Goal: Information Seeking & Learning: Learn about a topic

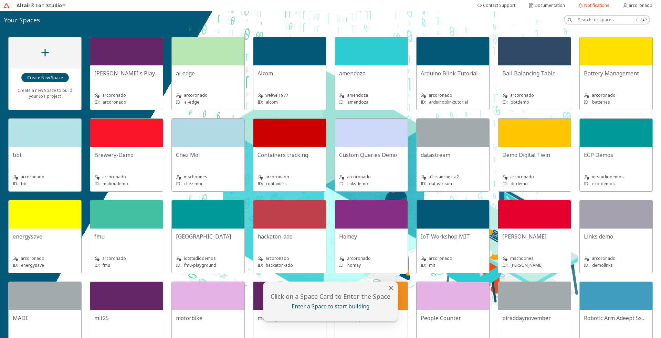
click at [0, 0] on slot "Adolfo's Playground" at bounding box center [0, 0] width 0 height 0
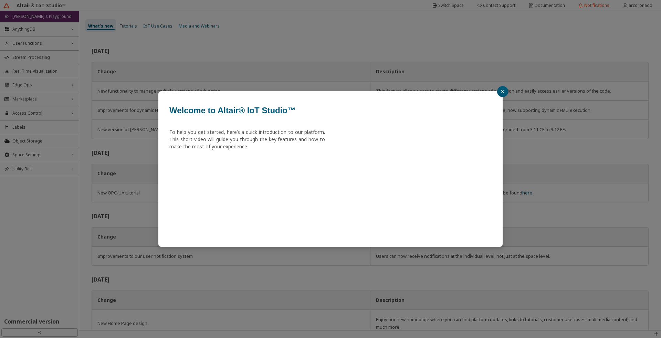
click at [508, 90] on button "button" at bounding box center [502, 91] width 11 height 11
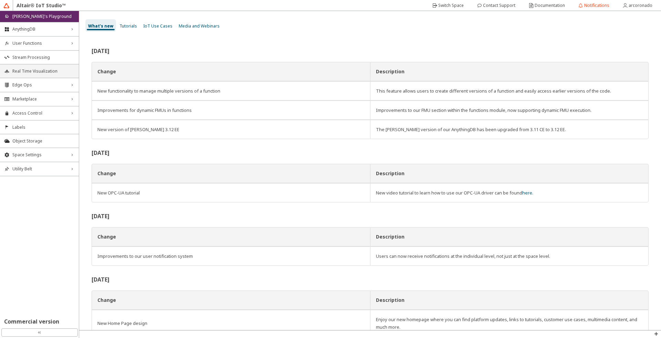
click at [44, 74] on li "Real Time Visualization" at bounding box center [39, 71] width 79 height 14
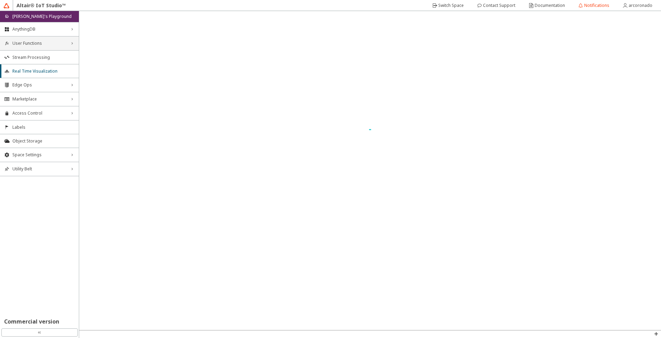
click at [55, 47] on div "User Functions right_chevron" at bounding box center [39, 44] width 79 height 14
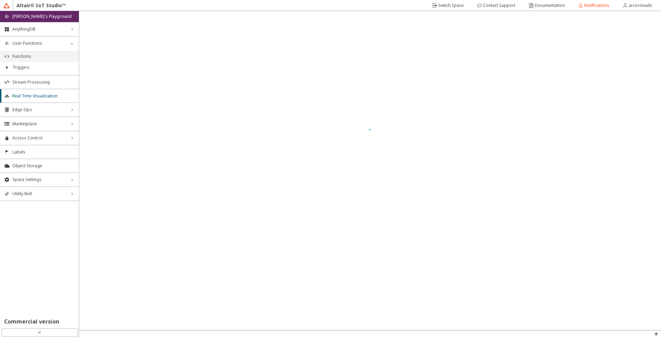
click at [54, 53] on li "Functions" at bounding box center [39, 56] width 79 height 11
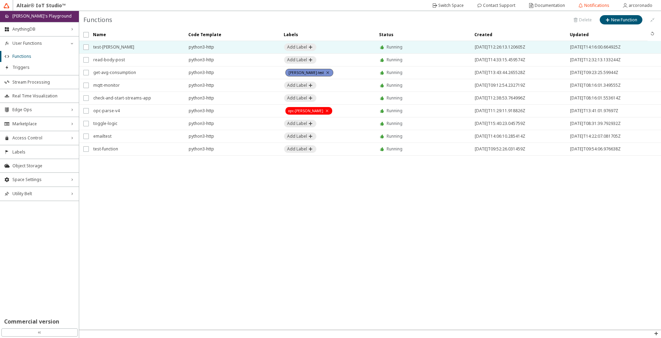
click at [136, 47] on span "test-arango" at bounding box center [136, 47] width 86 height 12
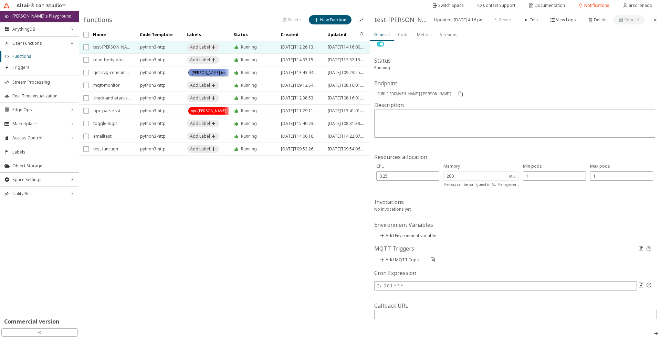
scroll to position [42, 0]
click at [0, 0] on slot "Documentation" at bounding box center [0, 0] width 0 height 0
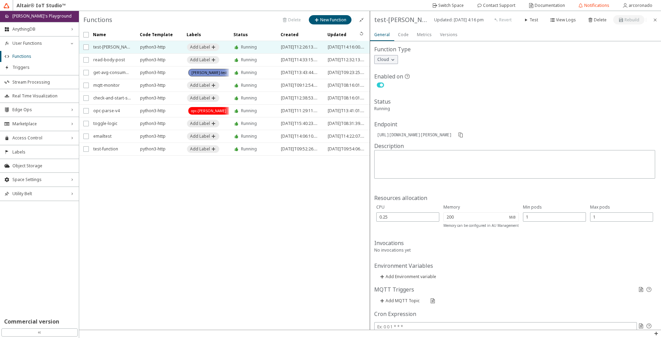
scroll to position [0, 0]
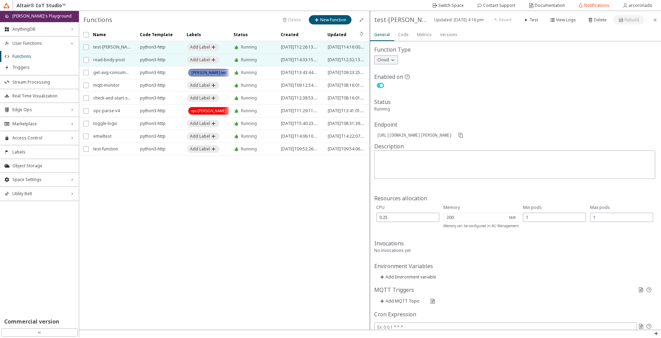
click at [113, 55] on span "read-body-post" at bounding box center [112, 60] width 38 height 12
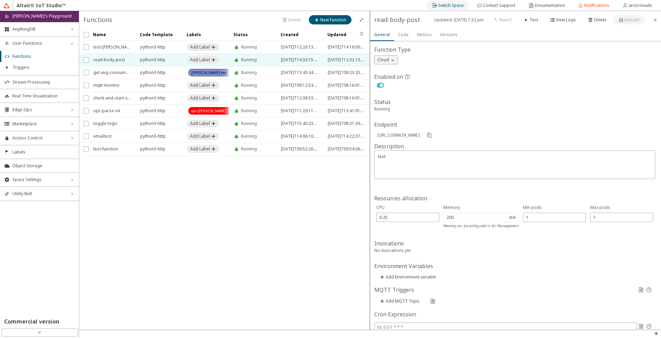
click at [0, 0] on slot "Switch Space" at bounding box center [0, 0] width 0 height 0
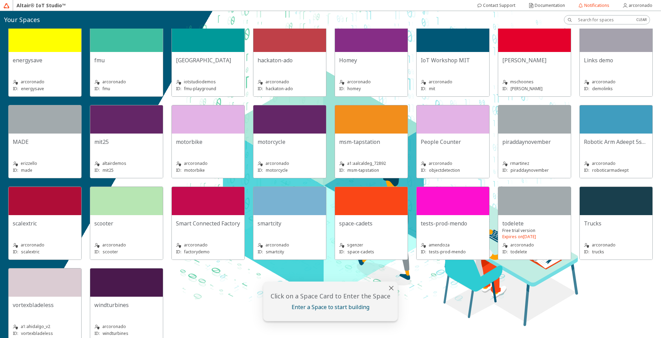
scroll to position [188, 0]
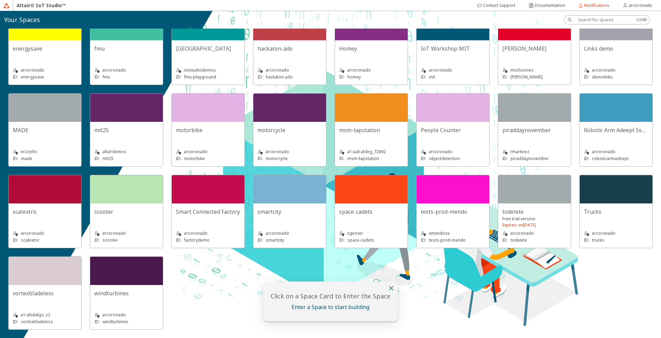
click at [390, 289] on iron-icon at bounding box center [391, 288] width 8 height 8
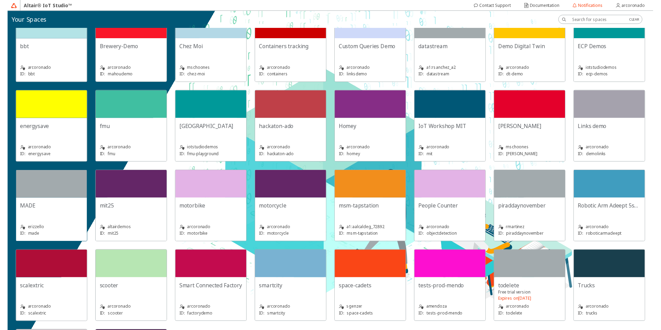
scroll to position [64, 0]
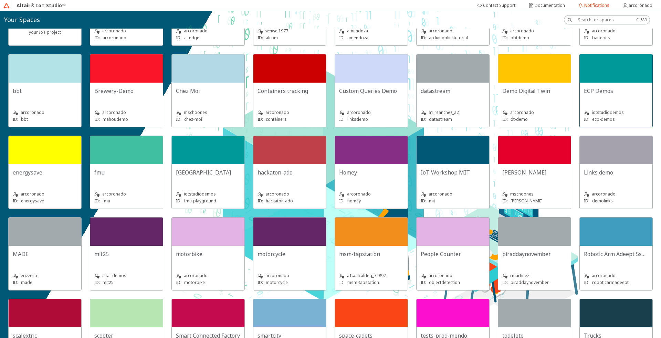
click at [580, 83] on div at bounding box center [616, 68] width 73 height 28
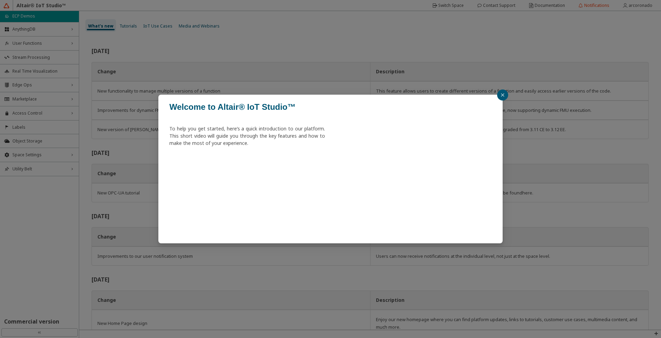
click at [507, 96] on button "button" at bounding box center [502, 95] width 11 height 11
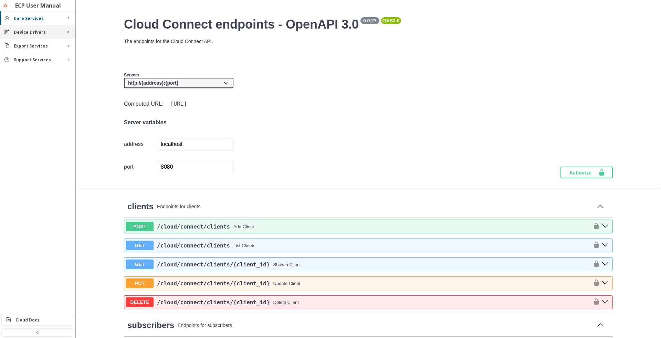
click at [37, 35] on div "Device Drivers" at bounding box center [37, 32] width 75 height 14
click at [34, 84] on div "Export Services" at bounding box center [37, 80] width 75 height 14
click at [34, 89] on div "MQTT" at bounding box center [37, 91] width 75 height 11
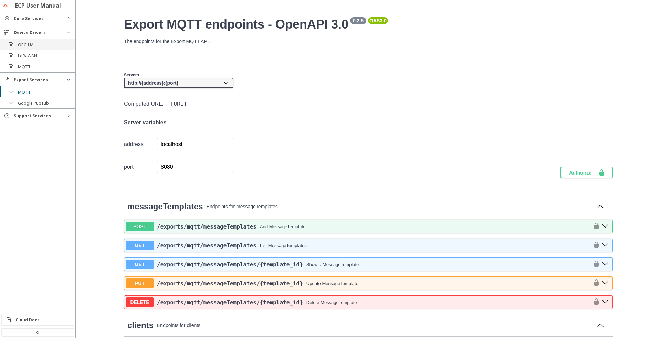
click at [57, 48] on div "OPC-UA" at bounding box center [37, 44] width 75 height 11
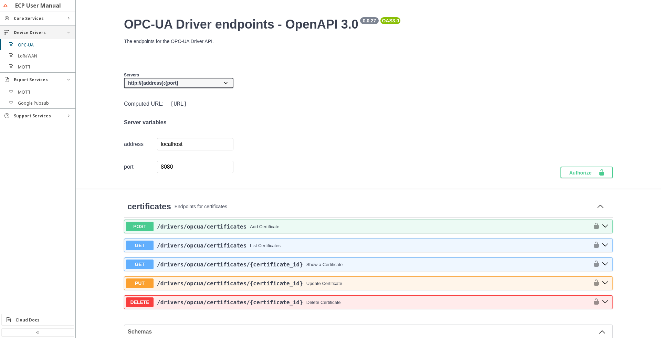
click at [51, 26] on div "Device Drivers" at bounding box center [37, 32] width 75 height 14
click at [51, 23] on div "Core Services" at bounding box center [37, 18] width 75 height 14
click at [28, 91] on div "Things" at bounding box center [37, 86] width 75 height 11
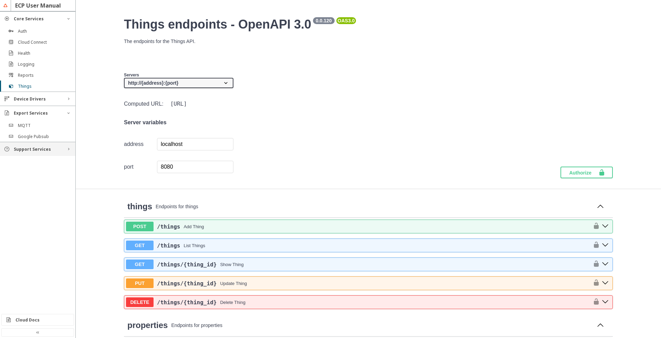
click at [0, 0] on slot "Support Services" at bounding box center [0, 0] width 0 height 0
click at [45, 159] on div "Functions" at bounding box center [40, 162] width 45 height 6
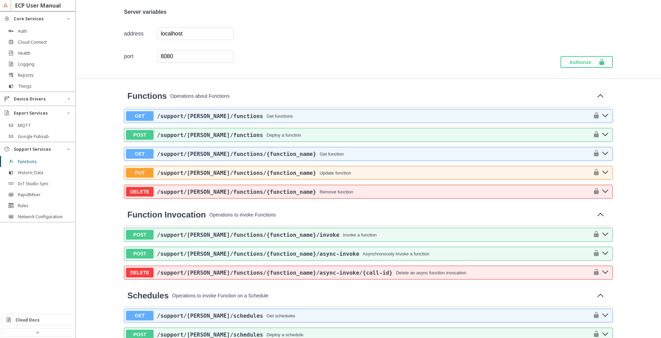
scroll to position [124, 0]
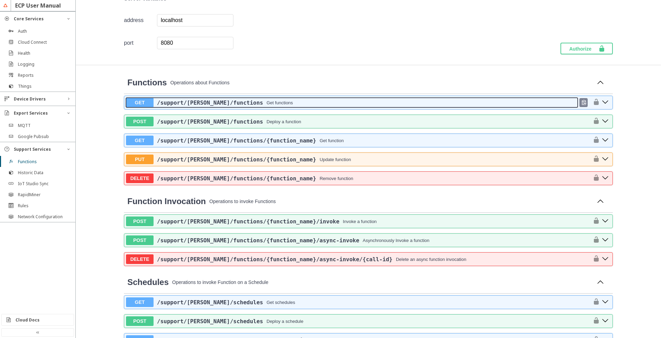
click at [267, 107] on button "GET /support /faas /functions Get functions" at bounding box center [352, 103] width 452 height 10
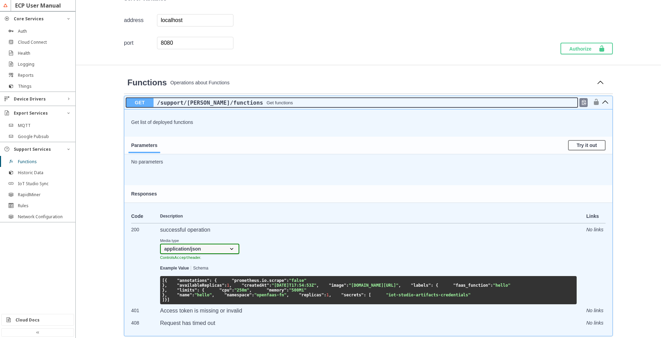
click at [246, 99] on button "GET /support /faas /functions Get functions" at bounding box center [352, 103] width 452 height 10
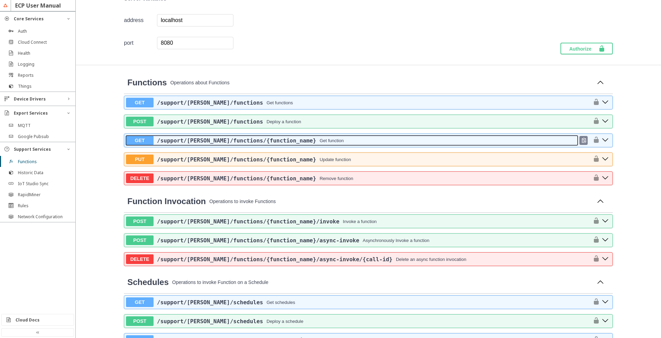
click at [306, 145] on button "GET /support /faas /functions /{function_name} Get function" at bounding box center [352, 141] width 452 height 10
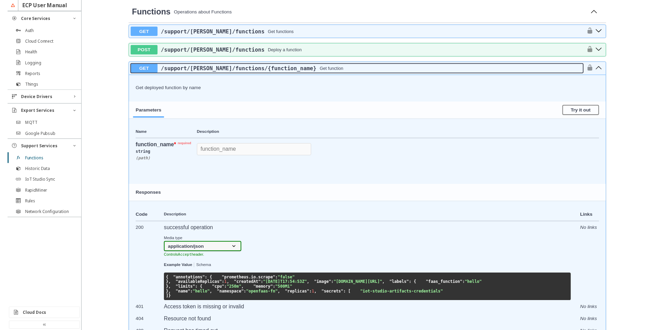
scroll to position [165, 0]
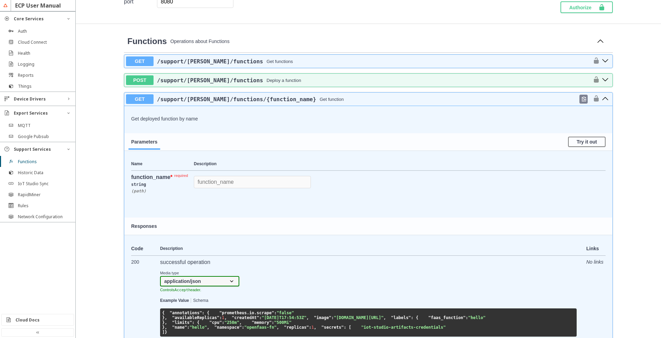
click at [602, 98] on icon "get ​/support​/faas​/functions​/{function_name}" at bounding box center [605, 98] width 7 height 7
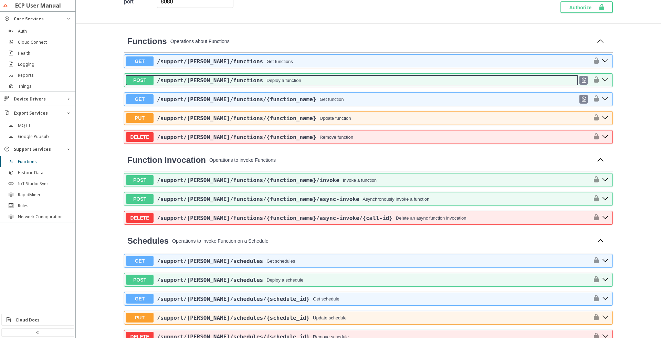
click at [330, 79] on div "/support /faas /functions Deploy a function" at bounding box center [366, 80] width 424 height 7
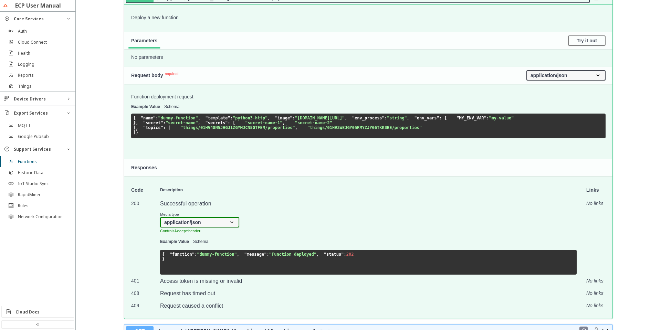
scroll to position [248, 0]
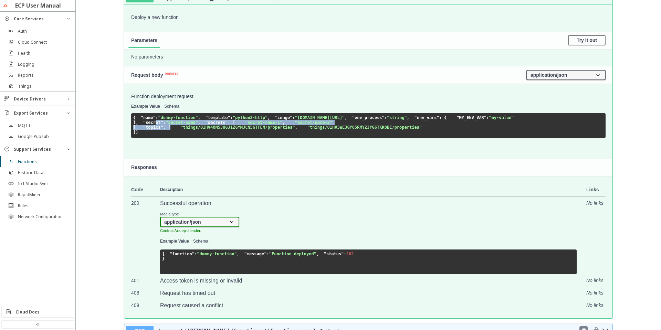
drag, startPoint x: 175, startPoint y: 178, endPoint x: 133, endPoint y: 127, distance: 66.3
click at [146, 138] on pre "{ "name" : "dummy-function" , "template" : "python3-http" , "image" : "hub.dock…" at bounding box center [368, 125] width 475 height 25
click at [245, 125] on span ""secret-name-1"" at bounding box center [263, 122] width 37 height 5
drag, startPoint x: 200, startPoint y: 150, endPoint x: 140, endPoint y: 137, distance: 61.7
click at [141, 137] on pre "{ "name" : "dummy-function" , "template" : "python3-http" , "image" : "hub.dock…" at bounding box center [368, 125] width 475 height 25
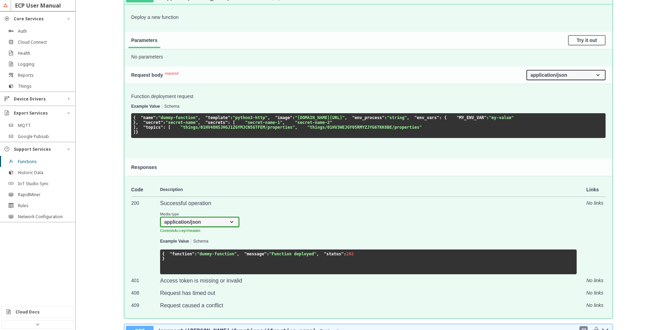
click at [245, 125] on span ""secret-name-1"" at bounding box center [263, 122] width 37 height 5
drag, startPoint x: 189, startPoint y: 173, endPoint x: 137, endPoint y: 161, distance: 53.3
click at [137, 138] on pre "{ "name" : "dummy-function" , "template" : "python3-http" , "image" : "hub.dock…" at bounding box center [368, 125] width 475 height 25
click at [206, 125] on span ""secrets"" at bounding box center [217, 122] width 22 height 5
click at [206, 138] on pre "{ "name" : "dummy-function" , "template" : "python3-http" , "image" : "hub.dock…" at bounding box center [368, 125] width 475 height 25
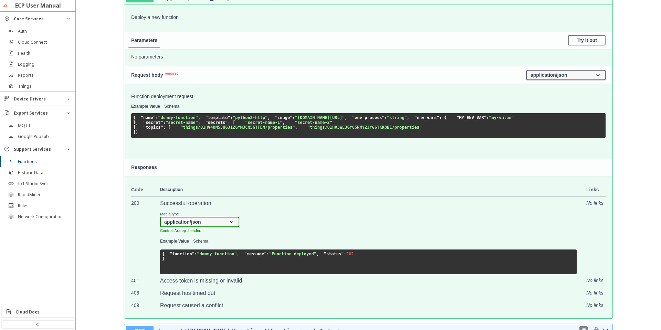
drag, startPoint x: 205, startPoint y: 168, endPoint x: 141, endPoint y: 153, distance: 66.5
click at [141, 138] on pre "{ "name" : "dummy-function" , "template" : "python3-http" , "image" : "hub.dock…" at bounding box center [368, 125] width 475 height 25
click at [308, 130] on span ""things/01HV3WEJGY05RMYZJYG6TKK8BE/properties"" at bounding box center [365, 127] width 114 height 5
drag, startPoint x: 168, startPoint y: 184, endPoint x: 135, endPoint y: 153, distance: 45.3
click at [135, 135] on code "{ "name" : "dummy-function" , "template" : "python3-http" , "image" : "hub.dock…" at bounding box center [323, 124] width 381 height 19
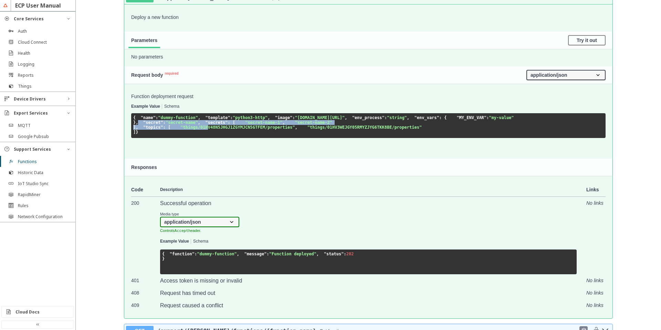
click at [245, 125] on span ""secret-name-1"" at bounding box center [263, 122] width 37 height 5
drag, startPoint x: 163, startPoint y: 178, endPoint x: 125, endPoint y: 156, distance: 43.2
click at [125, 143] on div "Function deployment request Example Value Schema { "name" : "dummy-function" , …" at bounding box center [368, 114] width 488 height 60
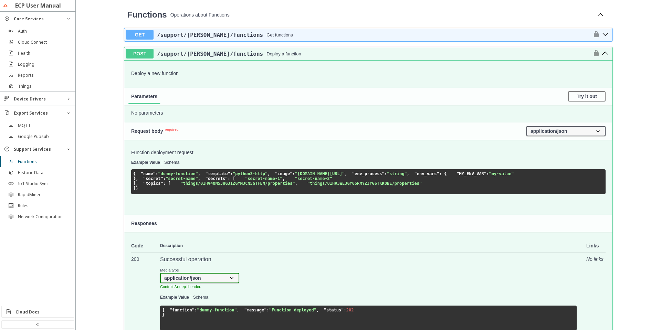
scroll to position [207, 0]
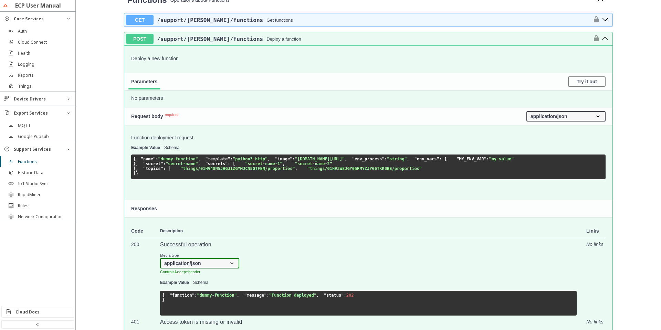
click at [163, 171] on span ": [" at bounding box center [167, 168] width 8 height 5
drag, startPoint x: 154, startPoint y: 220, endPoint x: 131, endPoint y: 197, distance: 33.4
click at [133, 176] on code "{ "name" : "dummy-function" , "template" : "python3-http" , "image" : "hub.dock…" at bounding box center [323, 166] width 381 height 19
click at [164, 179] on pre "{ "name" : "dummy-function" , "template" : "python3-http" , "image" : "hub.dock…" at bounding box center [368, 167] width 475 height 25
drag, startPoint x: 151, startPoint y: 220, endPoint x: 133, endPoint y: 204, distance: 24.6
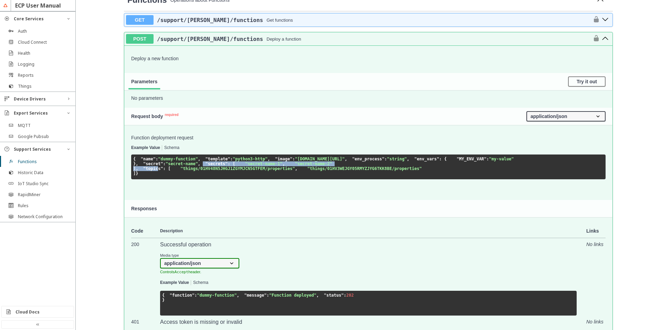
click at [133, 176] on code "{ "name" : "dummy-function" , "template" : "python3-http" , "image" : "hub.dock…" at bounding box center [323, 166] width 381 height 19
click at [204, 179] on pre "{ "name" : "dummy-function" , "template" : "python3-http" , "image" : "hub.dock…" at bounding box center [368, 167] width 475 height 25
drag, startPoint x: 165, startPoint y: 217, endPoint x: 135, endPoint y: 195, distance: 37.7
click at [136, 179] on pre "{ "name" : "dummy-function" , "template" : "python3-http" , "image" : "hub.dock…" at bounding box center [368, 167] width 475 height 25
click at [156, 179] on pre "{ "name" : "dummy-function" , "template" : "python3-http" , "image" : "hub.dock…" at bounding box center [368, 167] width 475 height 25
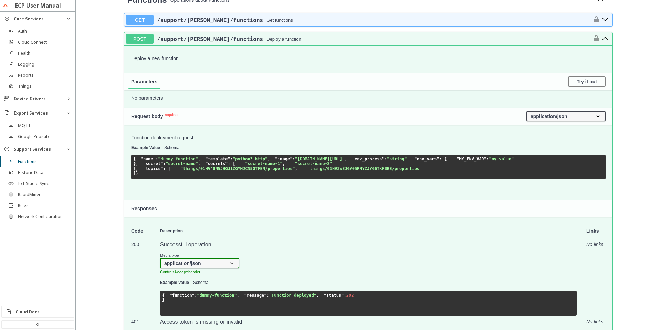
drag, startPoint x: 156, startPoint y: 216, endPoint x: 131, endPoint y: 198, distance: 30.5
click at [131, 179] on pre "{ "name" : "dummy-function" , "template" : "python3-http" , "image" : "hub.dock…" at bounding box center [368, 167] width 475 height 25
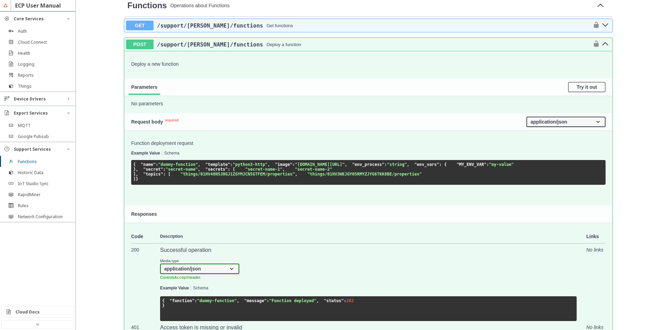
scroll to position [248, 0]
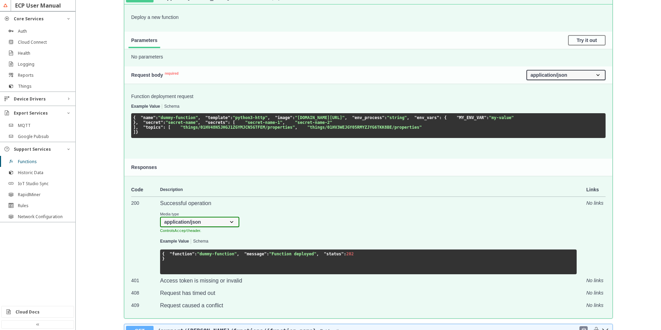
drag, startPoint x: 269, startPoint y: 186, endPoint x: 145, endPoint y: 178, distance: 124.2
click at [145, 138] on pre "{ "name" : "dummy-function" , "template" : "python3-http" , "image" : "hub.dock…" at bounding box center [368, 125] width 475 height 25
click at [264, 138] on pre "{ "name" : "dummy-function" , "template" : "python3-http" , "image" : "hub.dock…" at bounding box center [368, 125] width 475 height 25
drag, startPoint x: 264, startPoint y: 197, endPoint x: 132, endPoint y: 154, distance: 138.9
click at [132, 138] on pre "{ "name" : "dummy-function" , "template" : "python3-http" , "image" : "hub.dock…" at bounding box center [368, 125] width 475 height 25
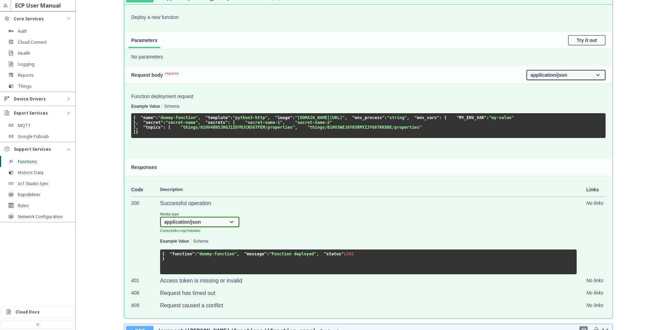
click at [232, 138] on pre "{ "name" : "dummy-function" , "template" : "python3-http" , "image" : "hub.dock…" at bounding box center [368, 125] width 475 height 25
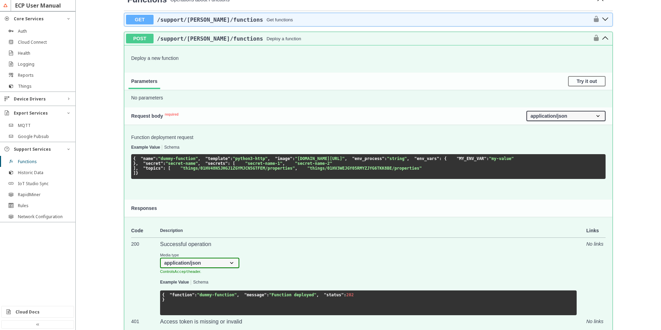
scroll to position [207, 0]
click at [167, 146] on button "Schema" at bounding box center [171, 148] width 15 height 5
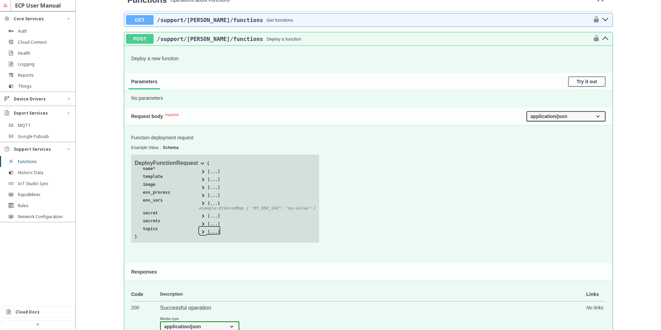
click at [200, 235] on span at bounding box center [203, 232] width 7 height 7
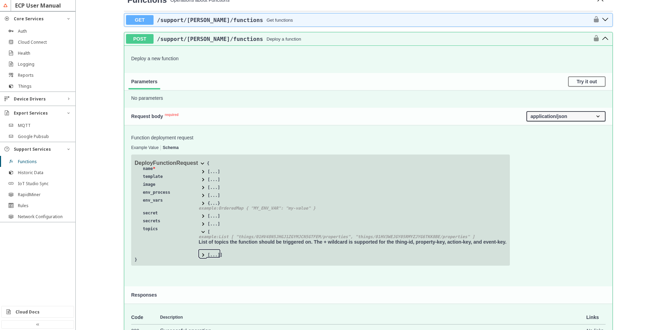
click at [200, 256] on span at bounding box center [203, 255] width 7 height 7
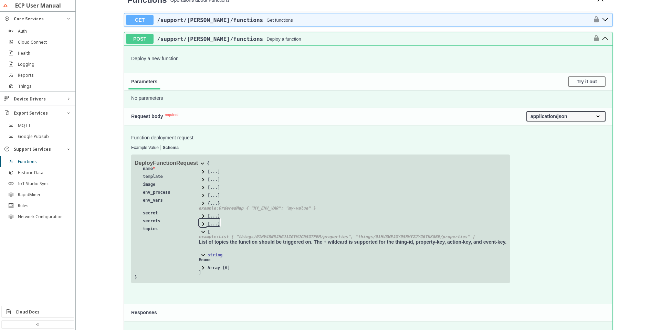
click at [200, 225] on span at bounding box center [203, 224] width 7 height 7
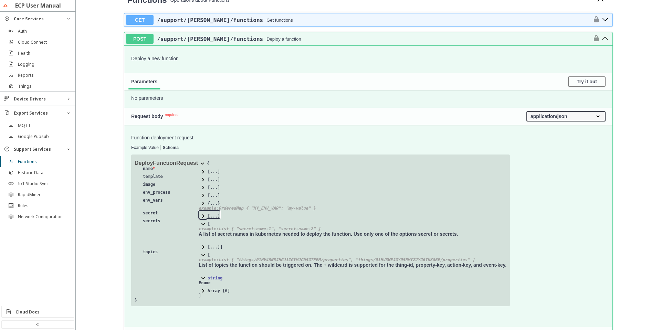
click at [200, 215] on span at bounding box center [203, 216] width 7 height 7
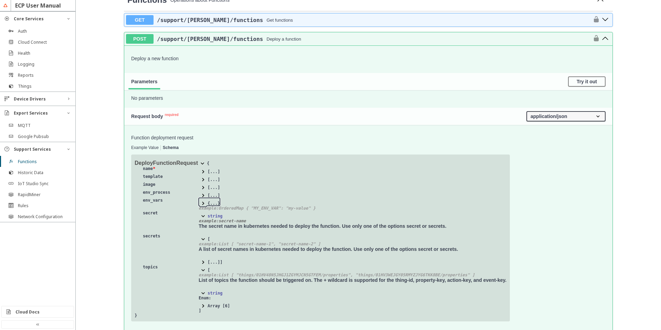
click at [200, 204] on span at bounding box center [203, 203] width 7 height 7
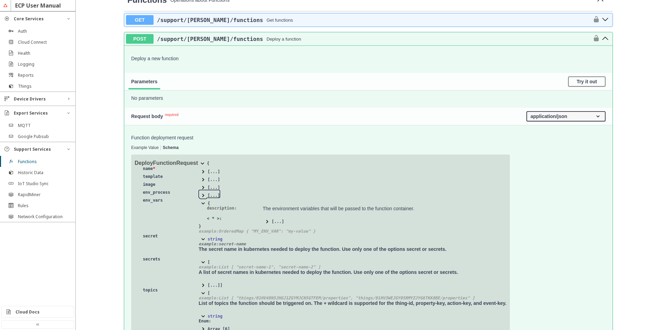
click at [200, 193] on span at bounding box center [203, 195] width 7 height 7
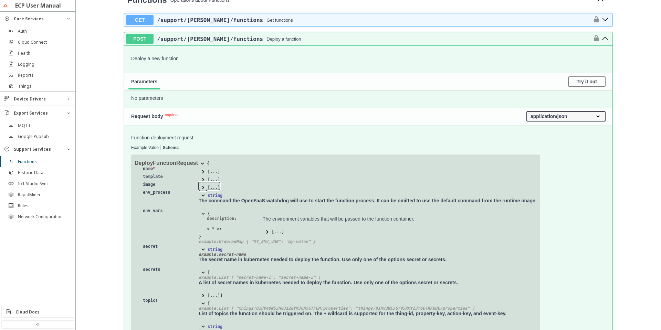
click at [200, 186] on span at bounding box center [203, 187] width 7 height 7
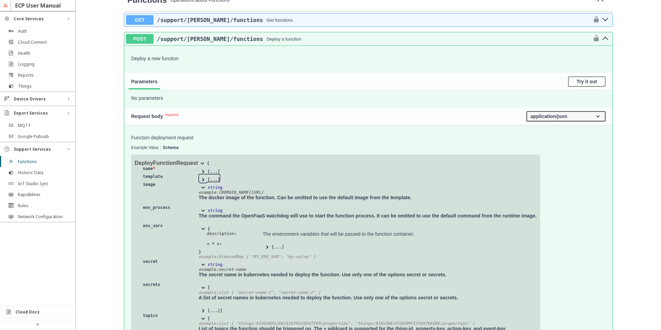
click at [200, 180] on span at bounding box center [203, 179] width 7 height 7
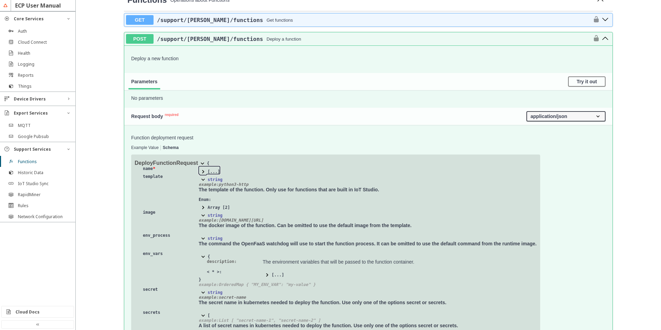
click at [200, 169] on span at bounding box center [203, 171] width 7 height 7
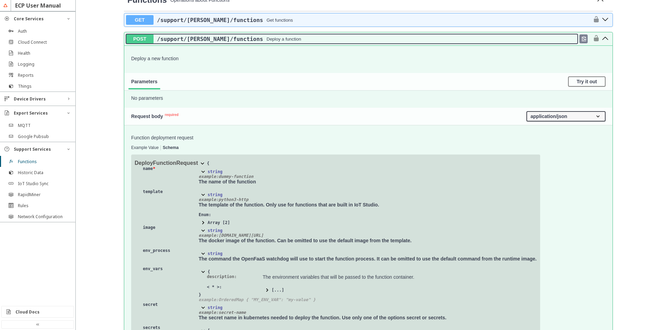
click at [284, 41] on div "/support /faas /functions Deploy a function" at bounding box center [366, 39] width 424 height 7
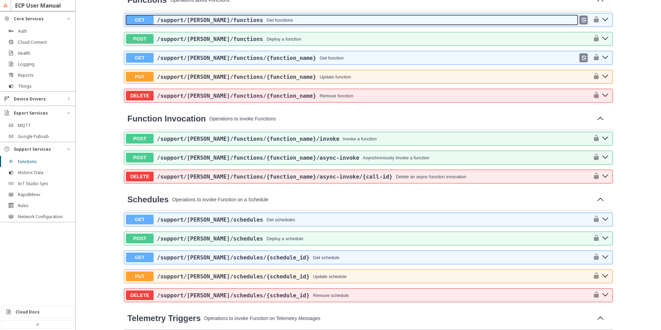
click at [286, 24] on button "GET /support /faas /functions Get functions" at bounding box center [352, 20] width 452 height 10
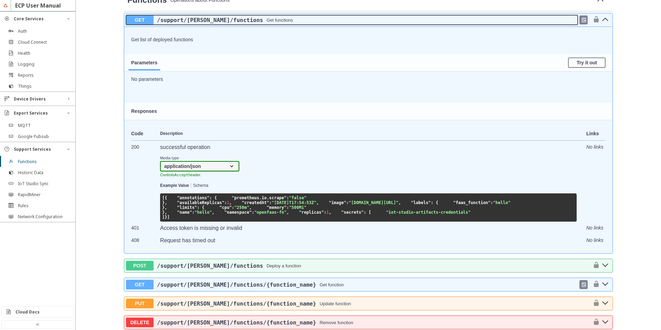
click at [304, 22] on div "/support /faas /functions Get functions" at bounding box center [366, 20] width 424 height 7
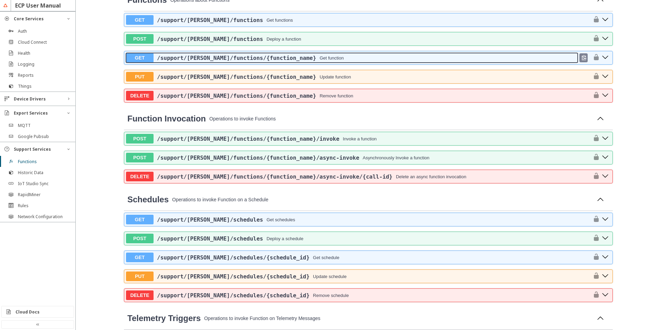
click at [320, 56] on div "/support /faas /functions /{function_name} Get function" at bounding box center [366, 58] width 424 height 7
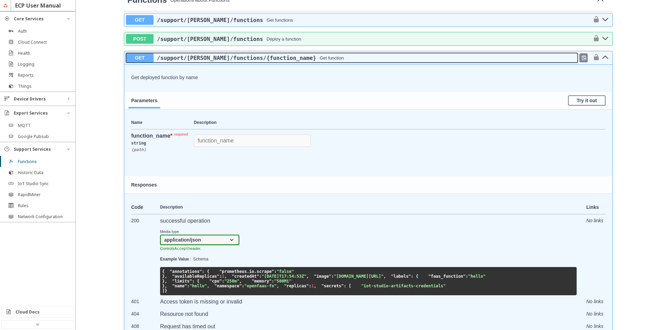
click at [322, 57] on div "/support /faas /functions /{function_name} Get function" at bounding box center [366, 58] width 424 height 7
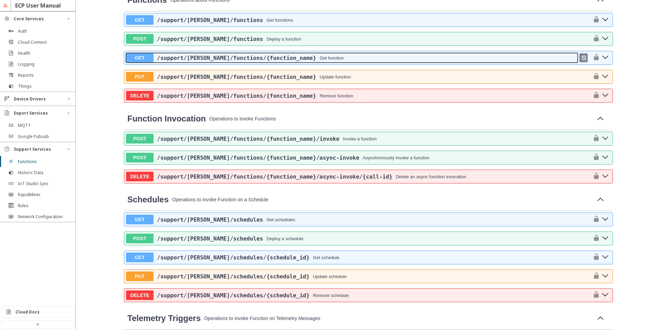
click at [328, 59] on div "/support /faas /functions /{function_name} Get function" at bounding box center [366, 58] width 424 height 7
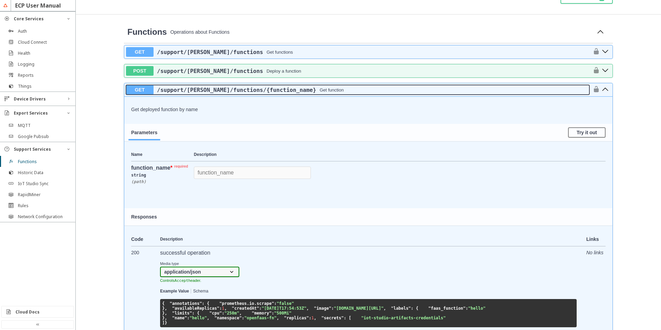
scroll to position [124, 0]
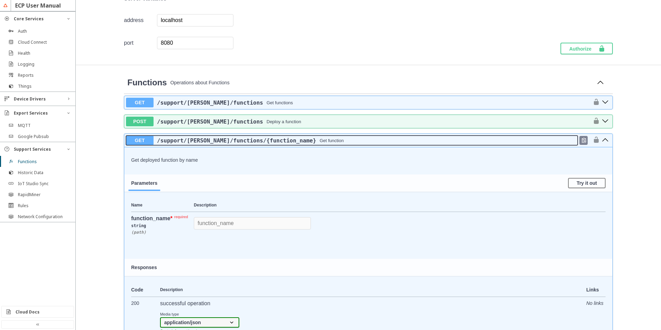
click at [342, 138] on div "/support /faas /functions /{function_name} Get function" at bounding box center [366, 140] width 424 height 7
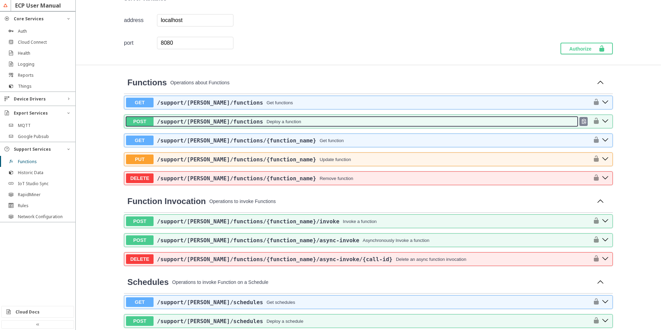
click at [298, 124] on div "/support /faas /functions Deploy a function" at bounding box center [366, 121] width 424 height 7
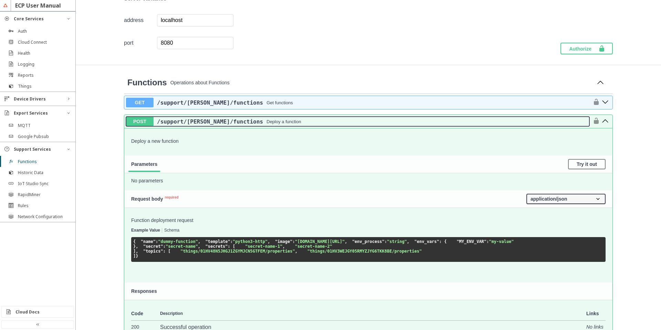
scroll to position [165, 0]
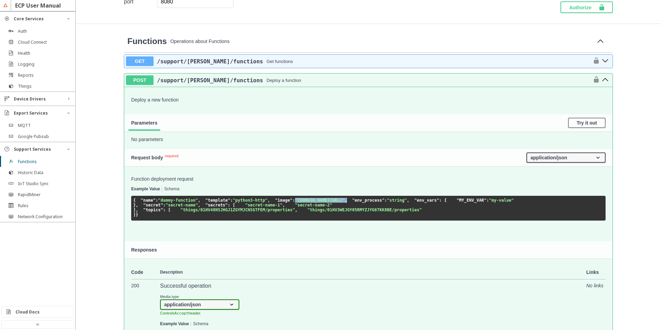
drag, startPoint x: 158, startPoint y: 215, endPoint x: 257, endPoint y: 217, distance: 98.9
click at [257, 217] on pre "{ "name" : "dummy-function" , "template" : "python3-http" , "image" : "hub.dock…" at bounding box center [368, 208] width 475 height 25
click at [204, 61] on span "/support /faas /functions" at bounding box center [210, 61] width 106 height 7
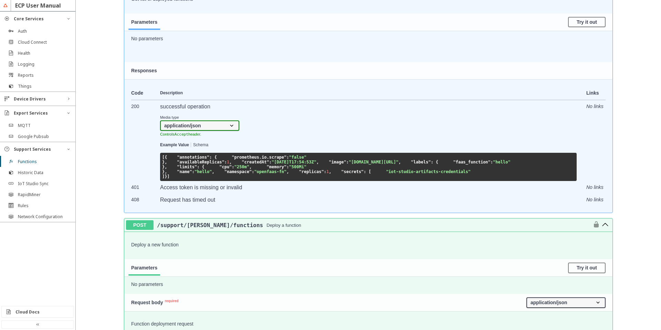
scroll to position [248, 0]
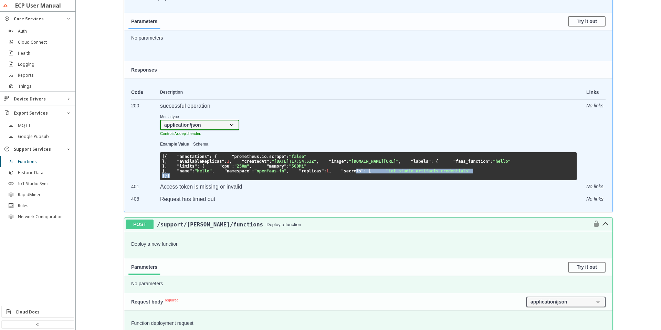
drag, startPoint x: 201, startPoint y: 261, endPoint x: 174, endPoint y: 234, distance: 37.7
click at [175, 180] on pre "[ { "annotations" : { "prometheus.io.scrape" : "false" }, "availableReplicas" :…" at bounding box center [368, 166] width 417 height 28
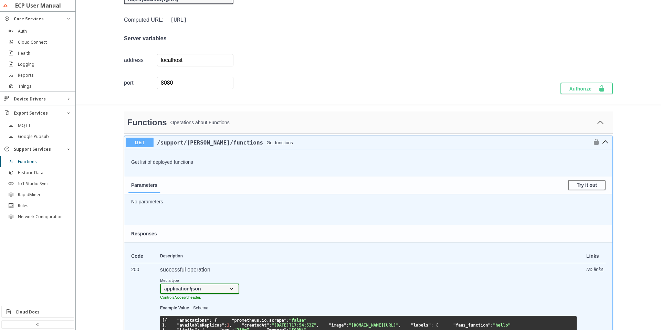
scroll to position [83, 0]
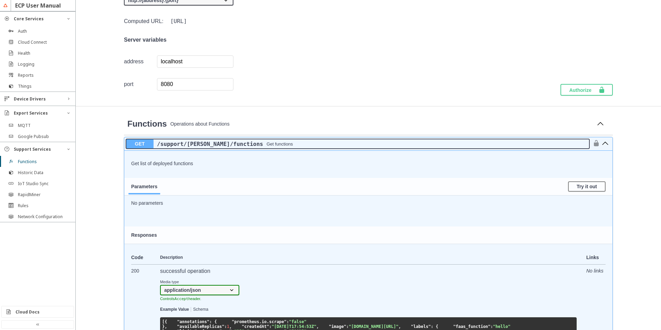
drag, startPoint x: 265, startPoint y: 142, endPoint x: 96, endPoint y: 147, distance: 169.2
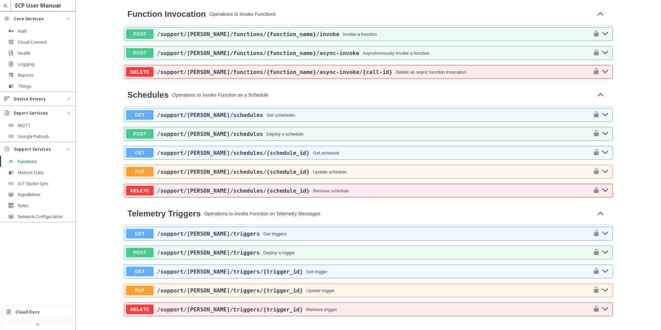
scroll to position [868, 0]
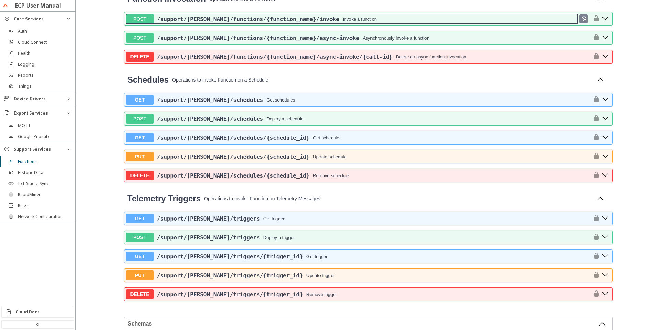
click at [362, 22] on div "/support /faas /functions /{function_name} /invoke Invoke a function" at bounding box center [366, 19] width 424 height 7
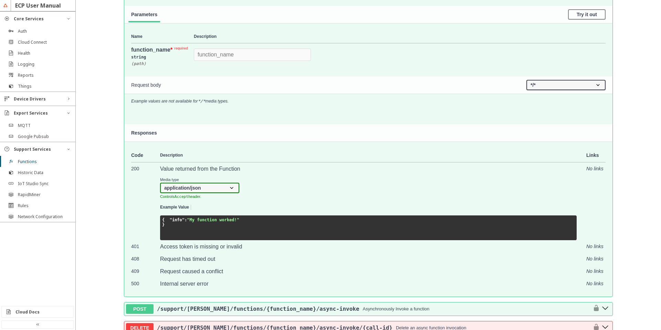
scroll to position [909, 0]
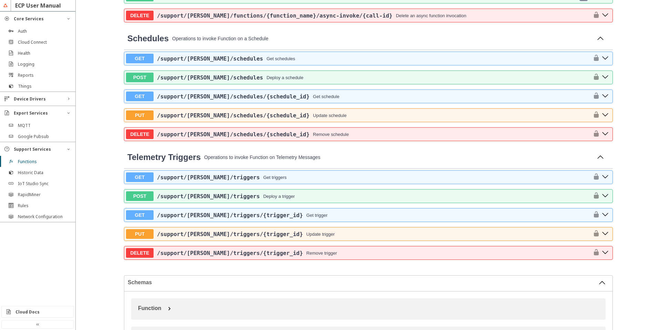
scroll to position [951, 0]
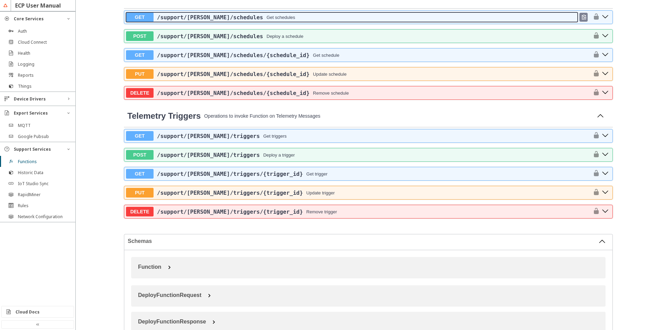
click at [267, 20] on div "Get schedules" at bounding box center [281, 17] width 29 height 5
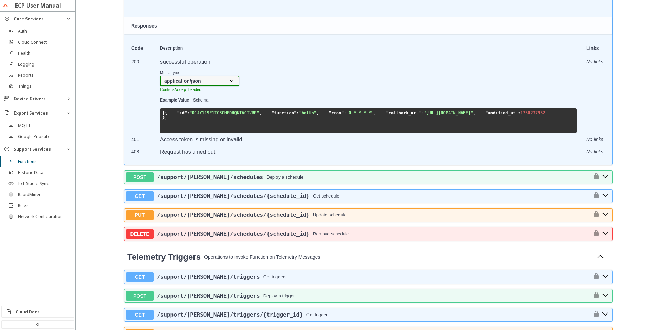
scroll to position [1075, 0]
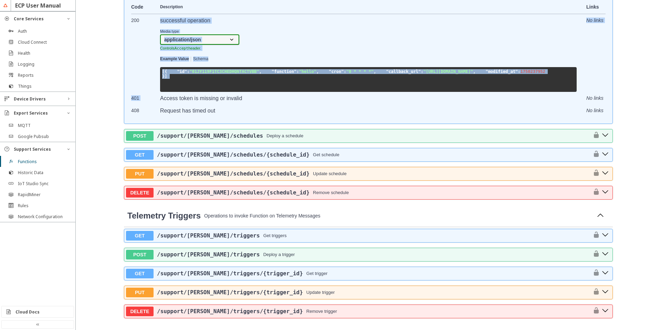
drag, startPoint x: 180, startPoint y: 273, endPoint x: 153, endPoint y: 237, distance: 45.5
click at [153, 117] on tbody "200 successful operation Media type application/json Controls Accept header. Ex…" at bounding box center [368, 65] width 475 height 103
click at [153, 92] on td "200" at bounding box center [145, 53] width 29 height 78
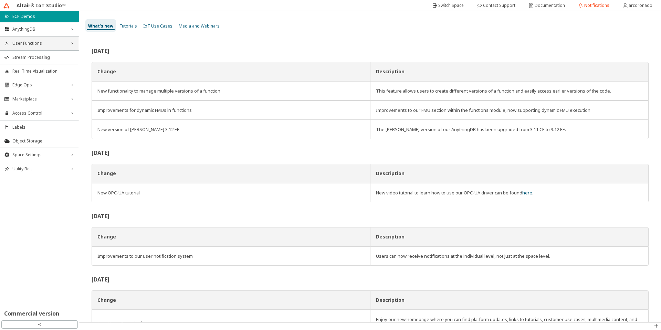
click at [58, 47] on div "User Functions right_chevron" at bounding box center [39, 44] width 79 height 14
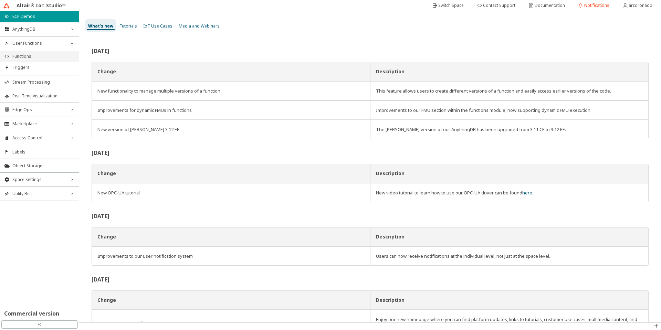
click at [56, 52] on li "Functions" at bounding box center [39, 56] width 79 height 11
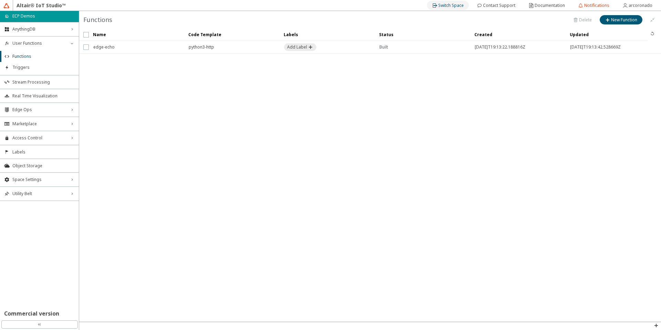
click at [0, 0] on slot "Switch Space" at bounding box center [0, 0] width 0 height 0
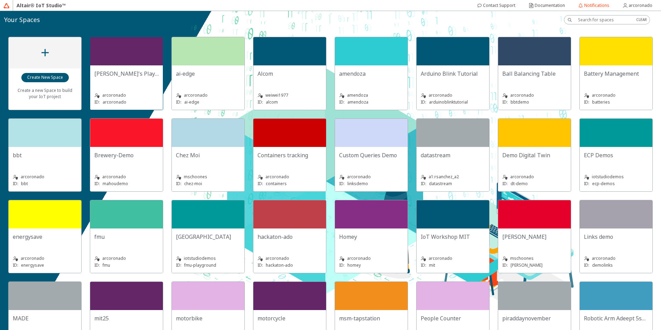
click at [133, 61] on div at bounding box center [126, 51] width 73 height 28
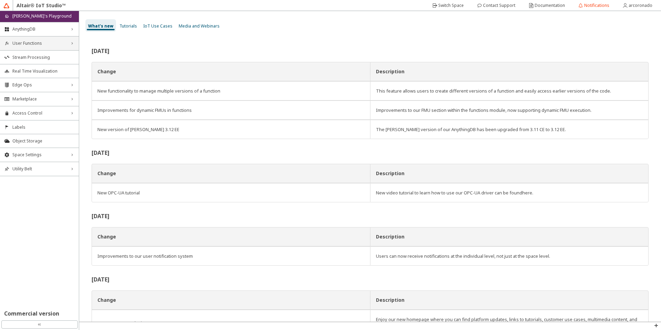
click at [51, 43] on span "User Functions" at bounding box center [39, 44] width 54 height 6
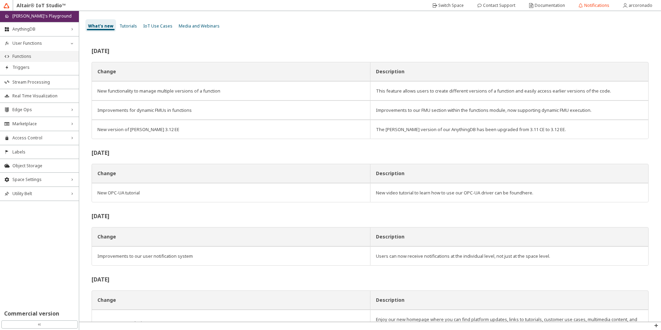
click at [54, 59] on span "Functions" at bounding box center [43, 57] width 62 height 6
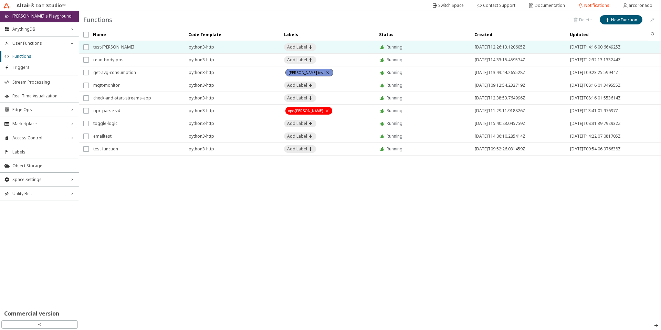
click at [137, 50] on span "test-arango" at bounding box center [136, 47] width 86 height 12
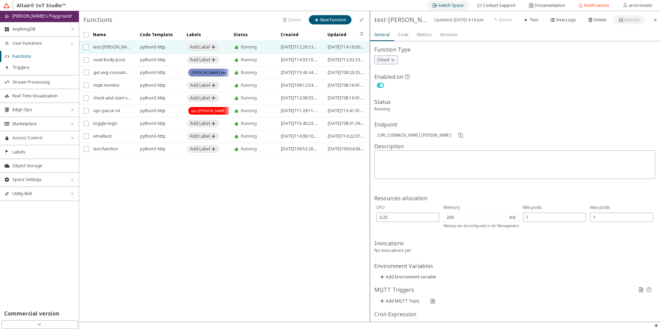
click at [0, 0] on slot "Switch Space" at bounding box center [0, 0] width 0 height 0
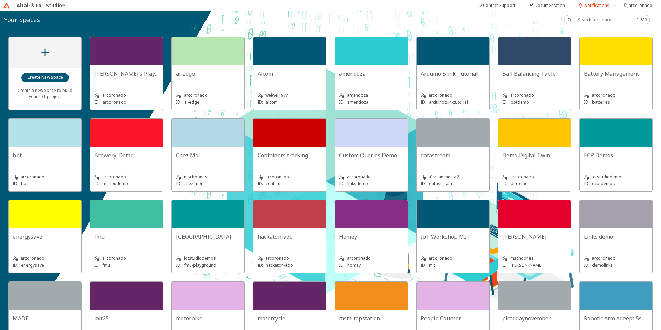
click at [149, 33] on div "Create a new Space to build your IoT project Adolfo's Playground arcoronado ID:…" at bounding box center [330, 180] width 661 height 302
click at [161, 58] on div at bounding box center [126, 51] width 73 height 28
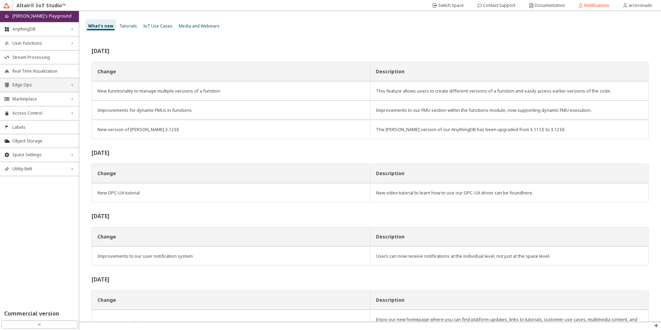
click at [34, 85] on span "Edge Ops" at bounding box center [39, 85] width 54 height 6
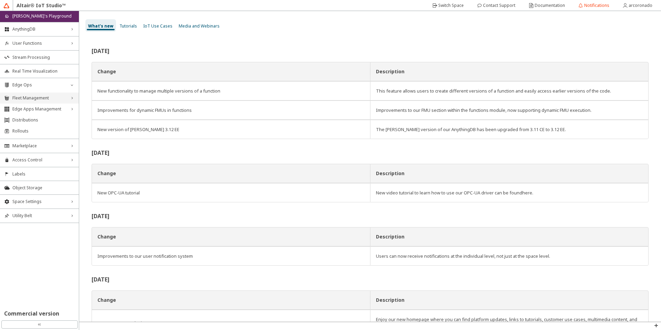
click at [46, 101] on div "Fleet Management right_chevron" at bounding box center [39, 98] width 79 height 11
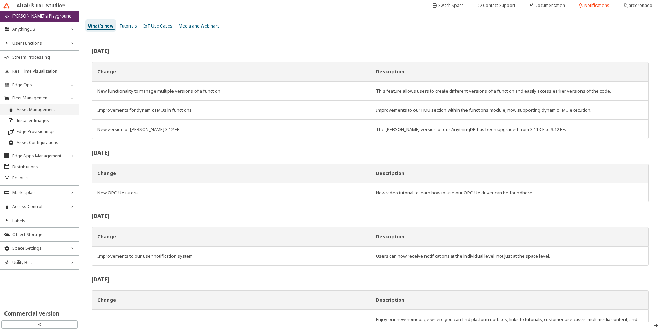
click at [31, 114] on li "Asset Management" at bounding box center [39, 109] width 79 height 11
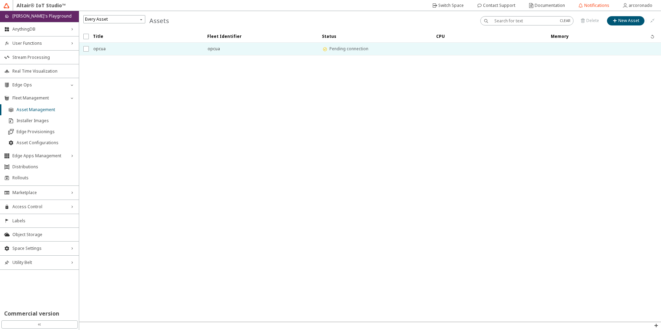
click at [158, 53] on span "opcua" at bounding box center [145, 49] width 105 height 12
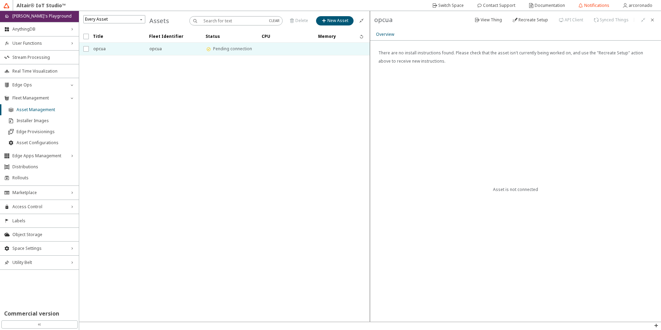
type input "Ejemplo"
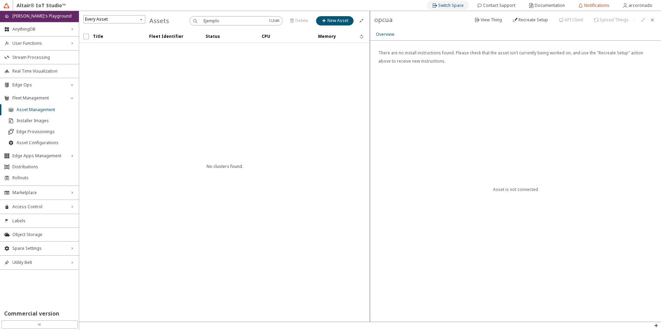
click at [0, 0] on slot "Switch Space" at bounding box center [0, 0] width 0 height 0
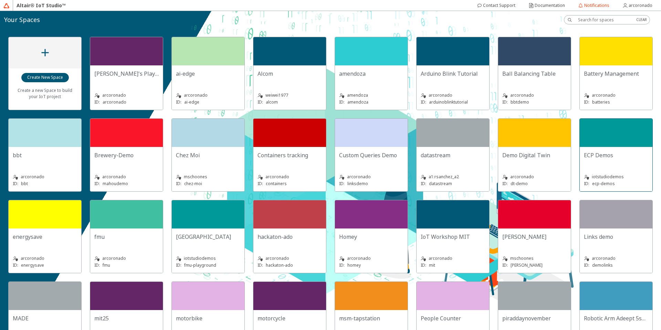
click at [580, 147] on div at bounding box center [616, 133] width 73 height 28
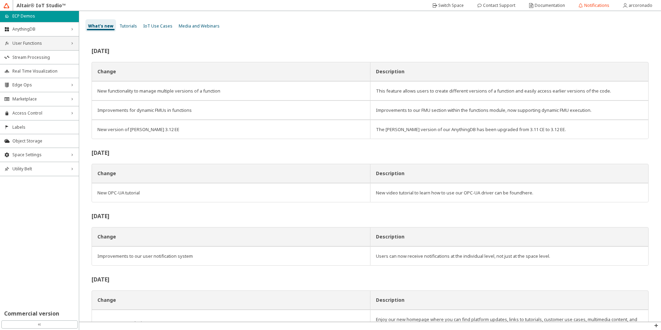
click at [28, 44] on span "User Functions" at bounding box center [39, 44] width 54 height 6
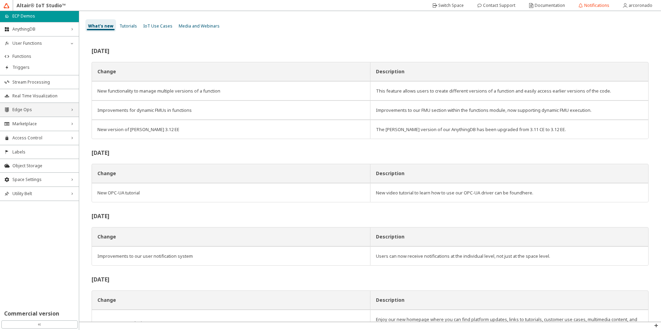
click at [48, 109] on span "Edge Ops" at bounding box center [39, 110] width 54 height 6
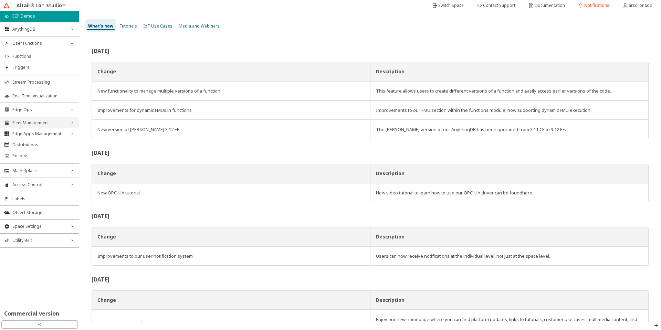
click at [49, 125] on span "Fleet Management" at bounding box center [39, 123] width 54 height 6
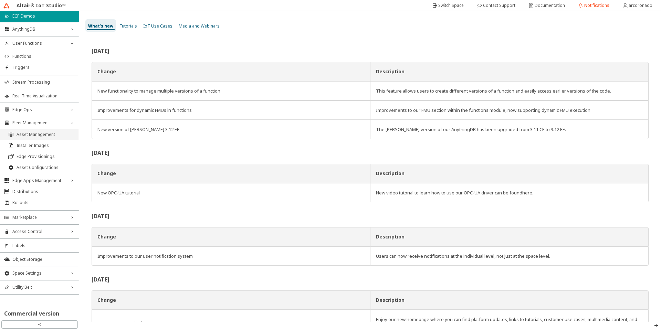
click at [31, 130] on li "Asset Management" at bounding box center [39, 134] width 79 height 11
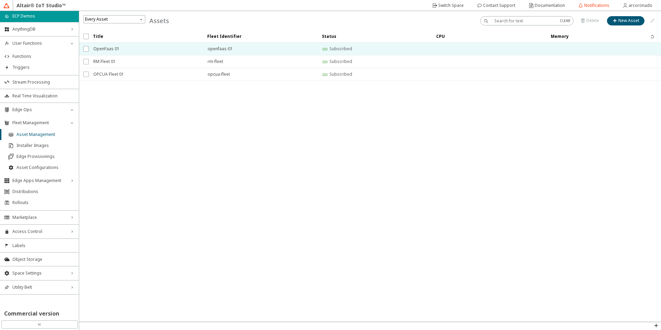
click at [106, 54] on span "OpenFaas 01" at bounding box center [145, 49] width 105 height 12
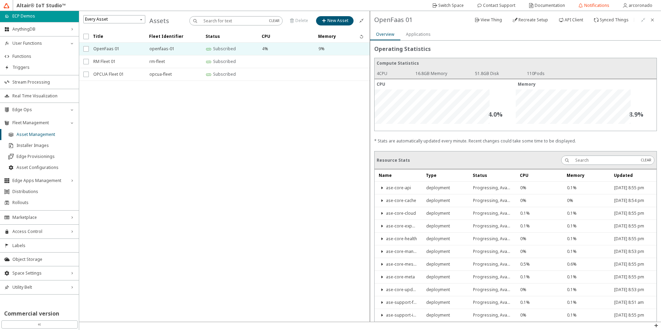
click at [0, 0] on slot "Applications" at bounding box center [0, 0] width 0 height 0
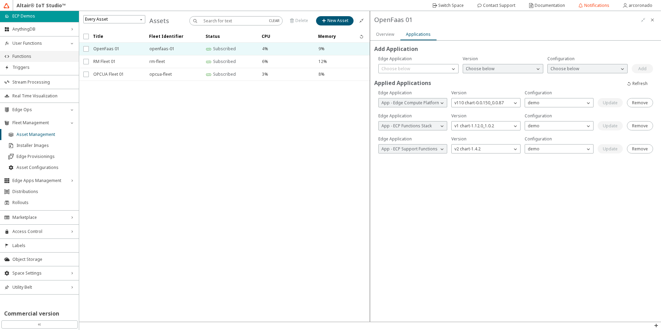
click at [25, 56] on span "Functions" at bounding box center [43, 57] width 62 height 6
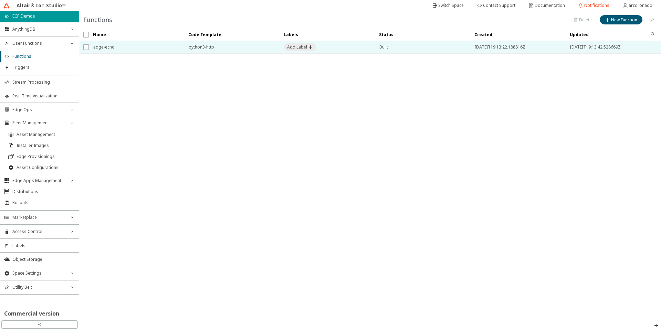
click at [133, 52] on span "edge-echo" at bounding box center [136, 47] width 86 height 12
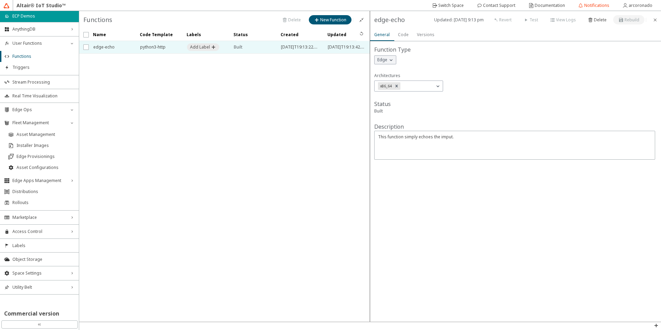
click at [0, 0] on slot "Code" at bounding box center [0, 0] width 0 height 0
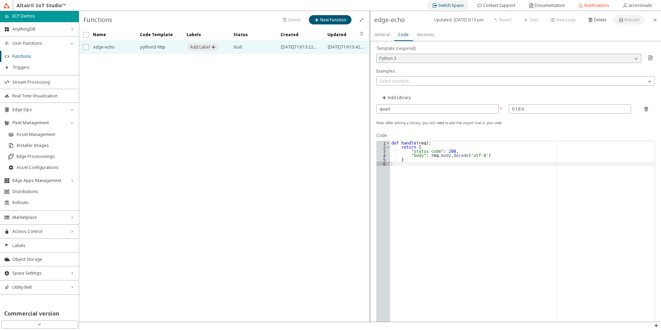
click at [0, 0] on slot "Switch Space" at bounding box center [0, 0] width 0 height 0
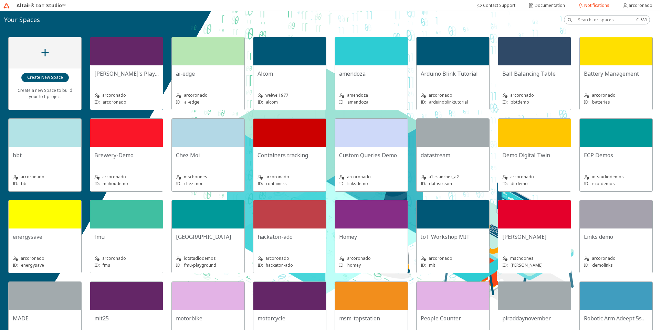
click at [131, 59] on div at bounding box center [126, 51] width 73 height 28
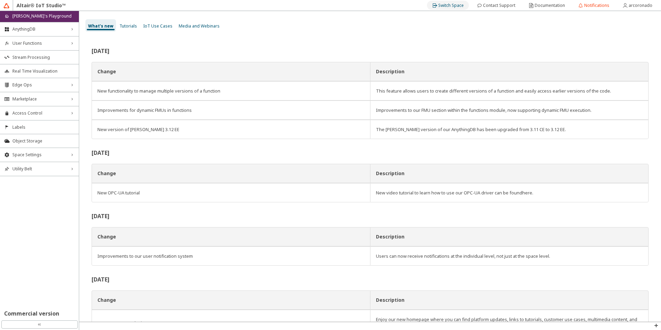
click at [0, 0] on slot "Switch Space" at bounding box center [0, 0] width 0 height 0
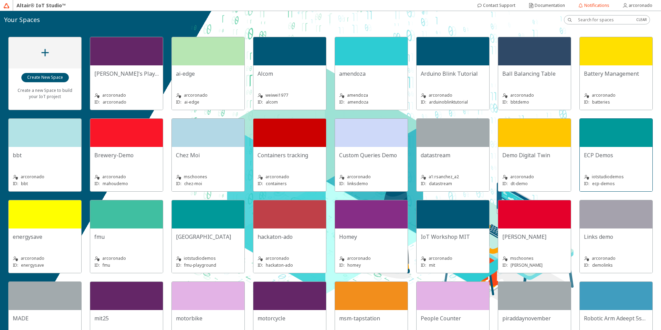
click at [580, 147] on div at bounding box center [616, 133] width 73 height 28
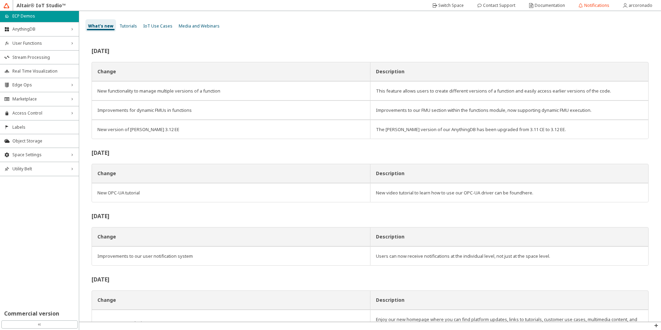
click at [44, 78] on li "Edge Ops right_chevron" at bounding box center [39, 85] width 79 height 14
click at [44, 85] on span "Edge Ops" at bounding box center [39, 85] width 54 height 6
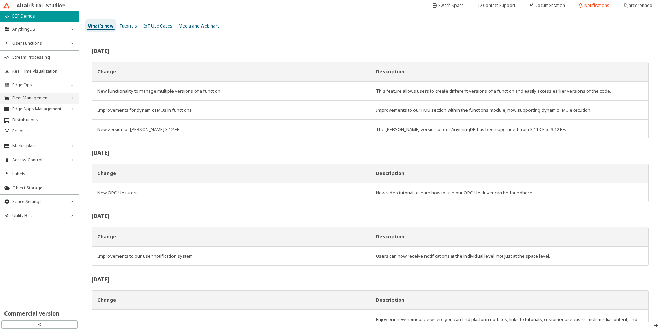
click at [39, 93] on div "Fleet Management right_chevron" at bounding box center [39, 98] width 79 height 11
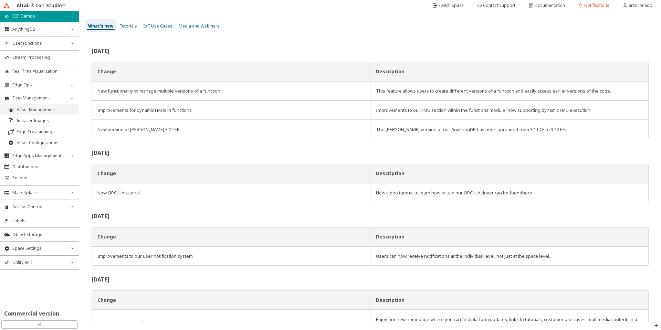
click at [33, 112] on span "Asset Management" at bounding box center [46, 110] width 58 height 6
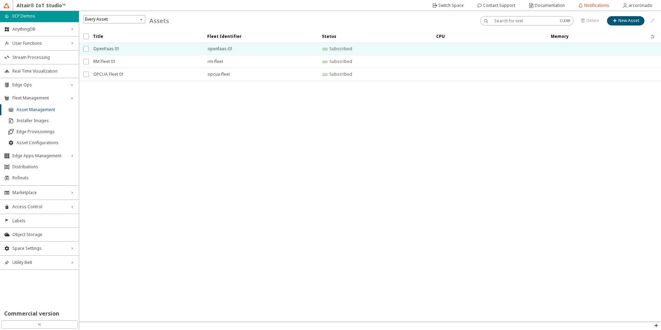
click at [127, 50] on span "OpenFaas 01" at bounding box center [145, 49] width 105 height 12
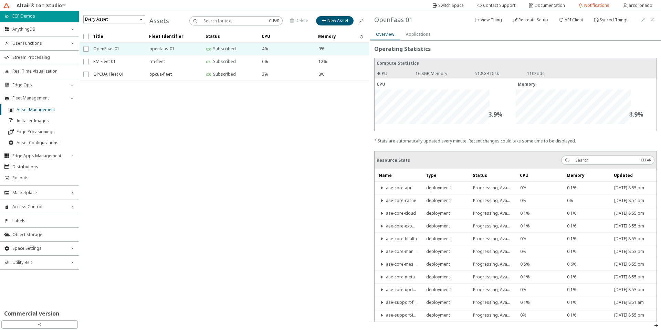
click at [136, 166] on iron-scroll-threshold "Title Fleet Identifier Status CPU Memory" at bounding box center [224, 176] width 291 height 292
click at [0, 0] on slot "API Client" at bounding box center [0, 0] width 0 height 0
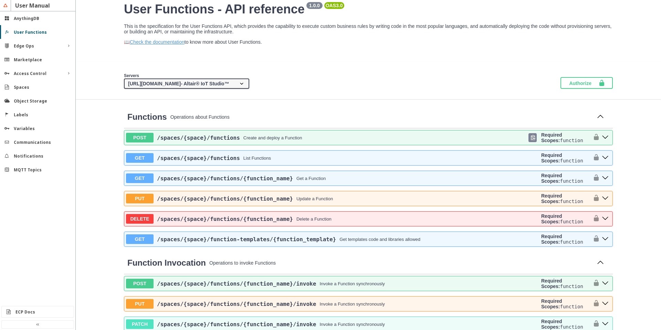
scroll to position [41, 0]
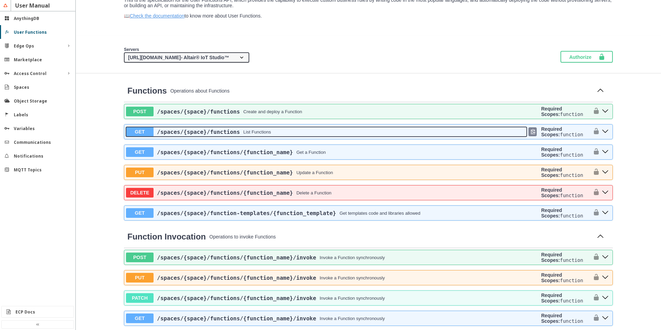
click at [276, 131] on div "/spaces /{space} /functions List Functions" at bounding box center [340, 132] width 373 height 7
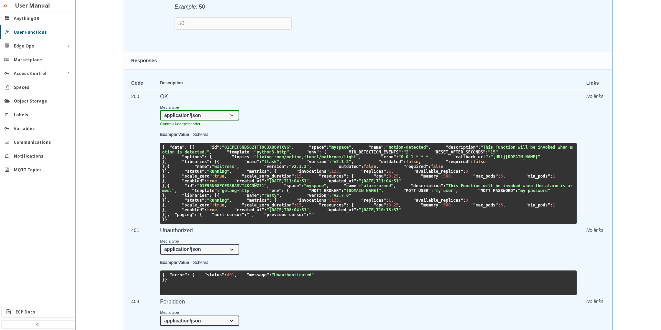
click at [124, 117] on div "Code Description Links 200 OK Media type application/json Controls Accept heade…" at bounding box center [368, 221] width 488 height 304
